Goal: Navigation & Orientation: Understand site structure

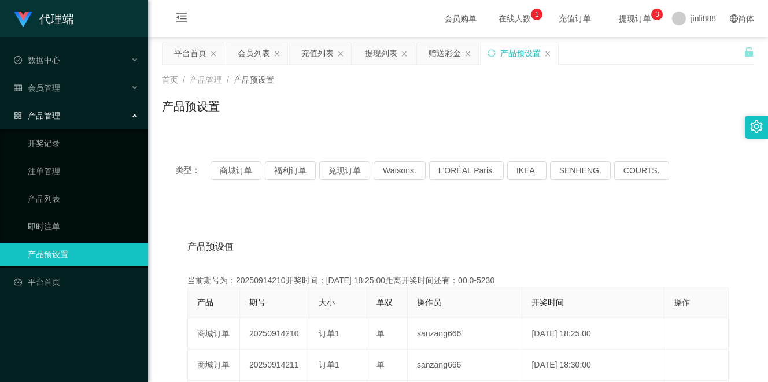
click at [514, 48] on div "产品预设置" at bounding box center [520, 53] width 40 height 22
click at [201, 59] on div "平台首页" at bounding box center [190, 53] width 32 height 22
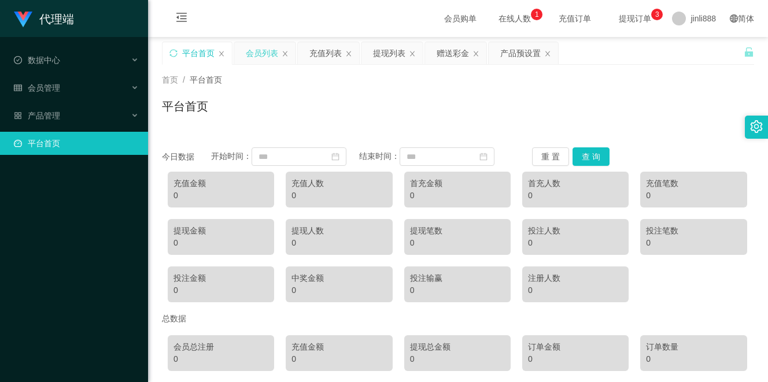
click at [256, 52] on div "会员列表" at bounding box center [262, 53] width 32 height 22
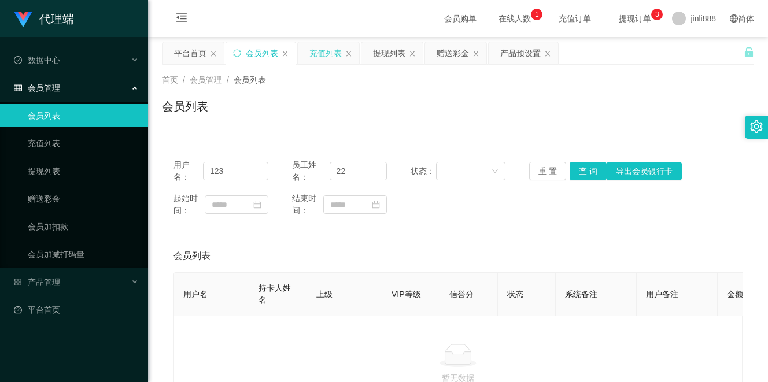
click at [326, 53] on div "充值列表" at bounding box center [325, 53] width 32 height 22
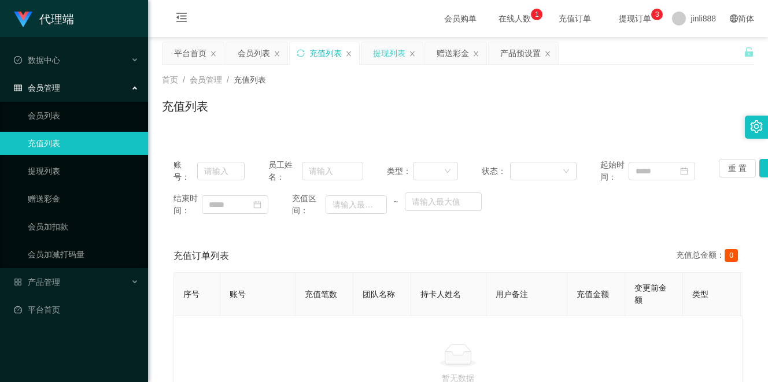
click at [384, 52] on div "提现列表" at bounding box center [389, 53] width 32 height 22
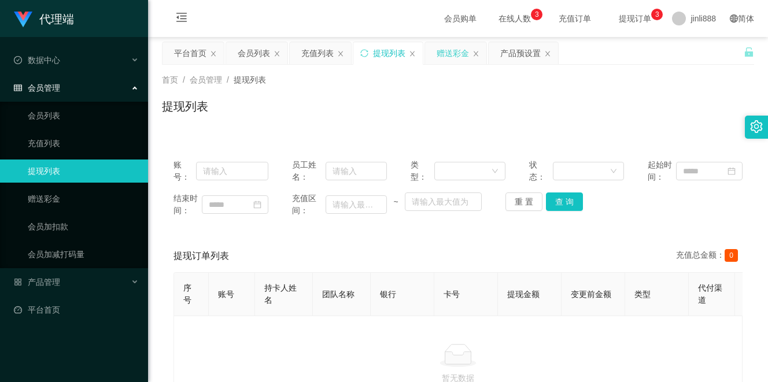
click at [454, 51] on div "赠送彩金" at bounding box center [453, 53] width 32 height 22
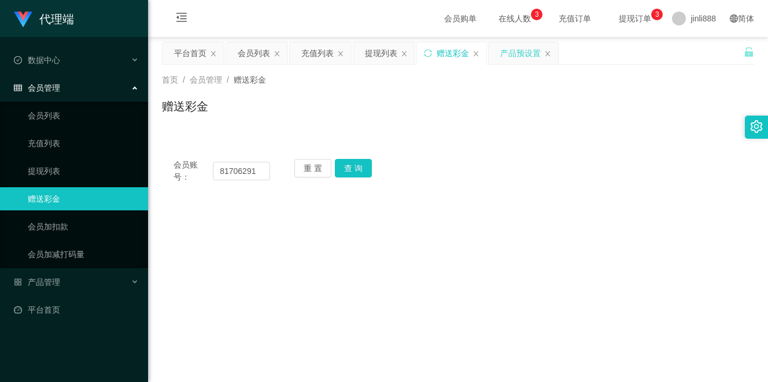
click at [512, 51] on div "产品预设置" at bounding box center [520, 53] width 40 height 22
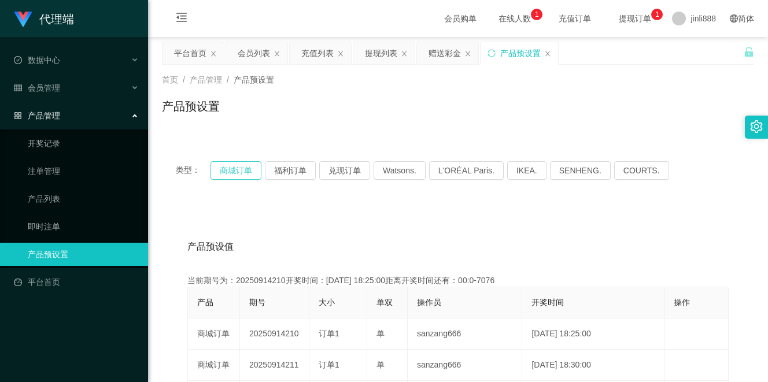
click at [232, 173] on button "商城订单" at bounding box center [235, 170] width 51 height 19
click at [301, 172] on button "福利订单" at bounding box center [290, 170] width 51 height 19
click at [246, 172] on button "商城订单" at bounding box center [235, 170] width 51 height 19
click at [305, 172] on button "福利订单" at bounding box center [290, 170] width 51 height 19
click at [333, 172] on button "兑现订单" at bounding box center [344, 170] width 51 height 19
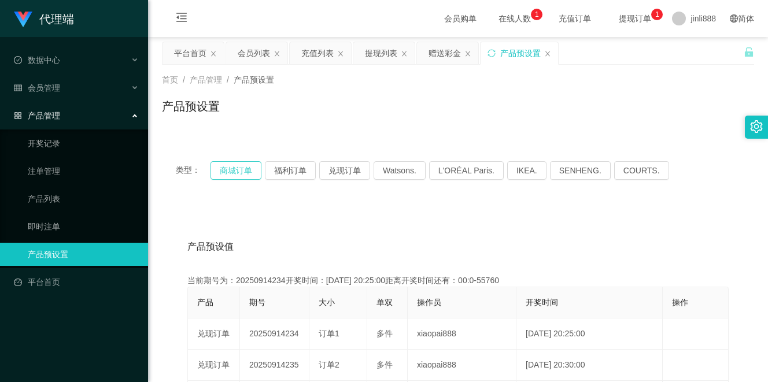
click at [252, 174] on button "商城订单" at bounding box center [235, 170] width 51 height 19
